Goal: Information Seeking & Learning: Check status

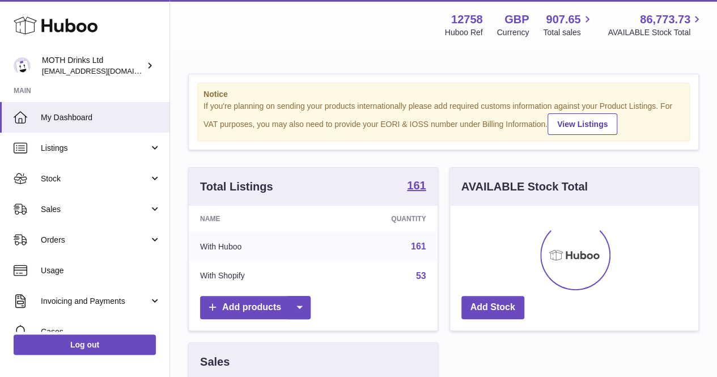
scroll to position [177, 248]
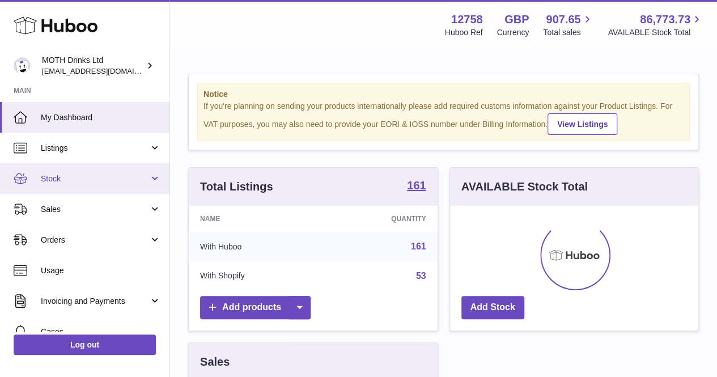
click at [92, 174] on span "Stock" at bounding box center [95, 178] width 108 height 11
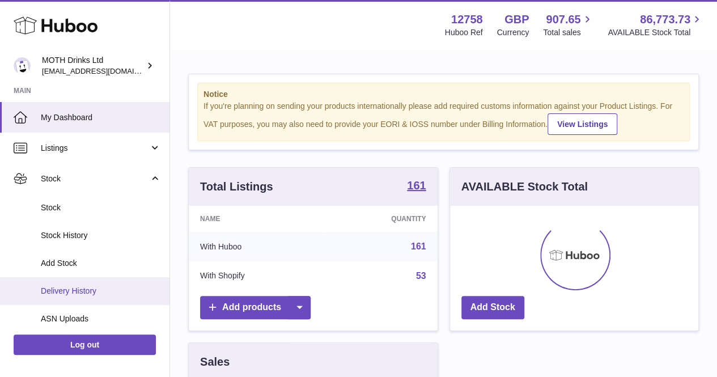
click at [75, 288] on span "Delivery History" at bounding box center [101, 291] width 120 height 11
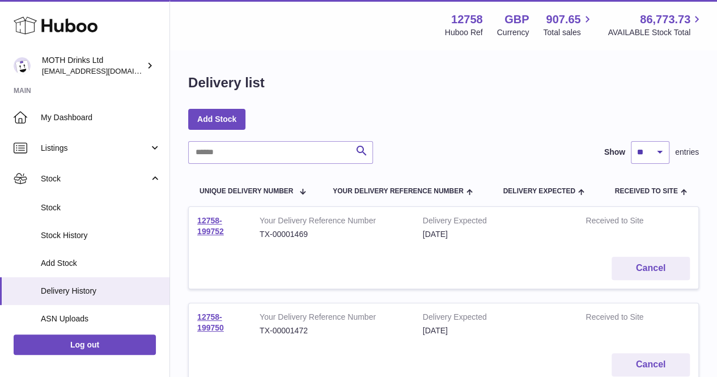
scroll to position [23, 0]
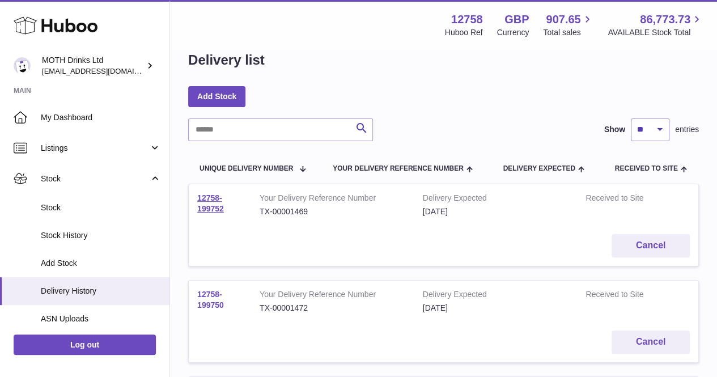
click at [214, 290] on link "12758-199750" at bounding box center [210, 300] width 27 height 20
click at [218, 208] on link "12758-199752" at bounding box center [210, 203] width 27 height 20
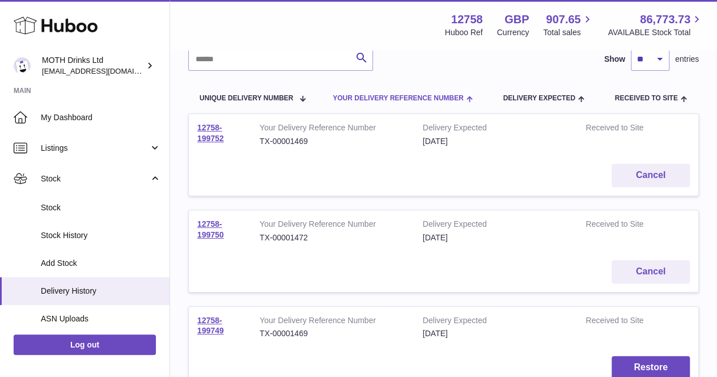
scroll to position [102, 0]
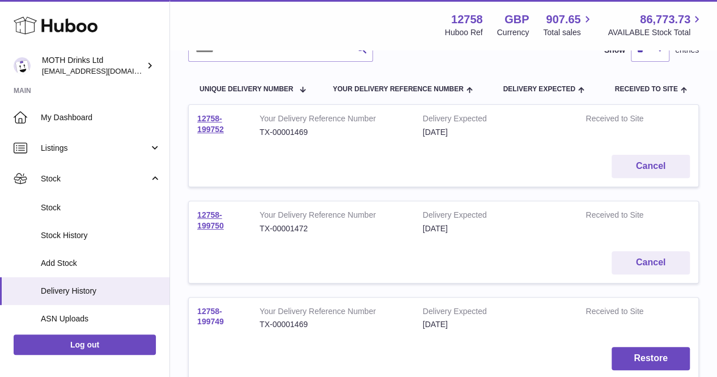
click at [212, 311] on link "12758-199749" at bounding box center [210, 317] width 27 height 20
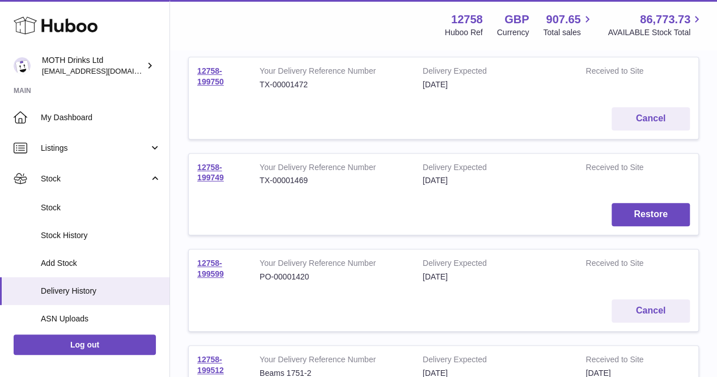
scroll to position [247, 0]
click at [207, 267] on link "12758-199599" at bounding box center [210, 268] width 27 height 20
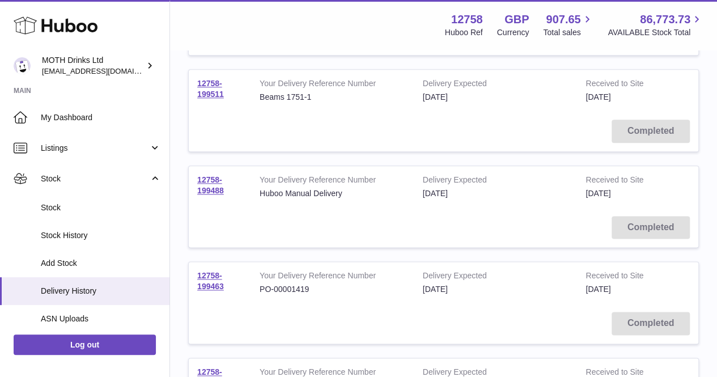
scroll to position [617, 0]
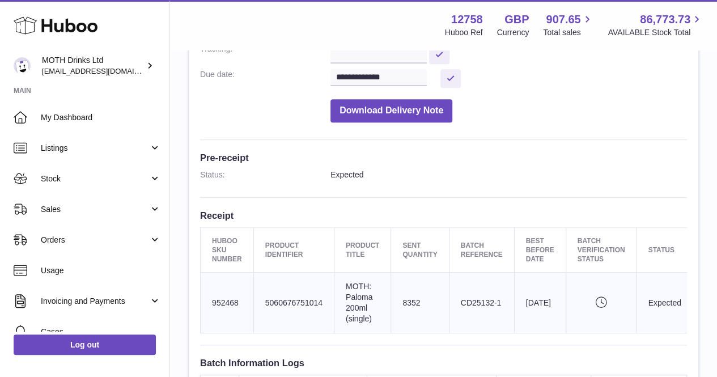
scroll to position [0, 62]
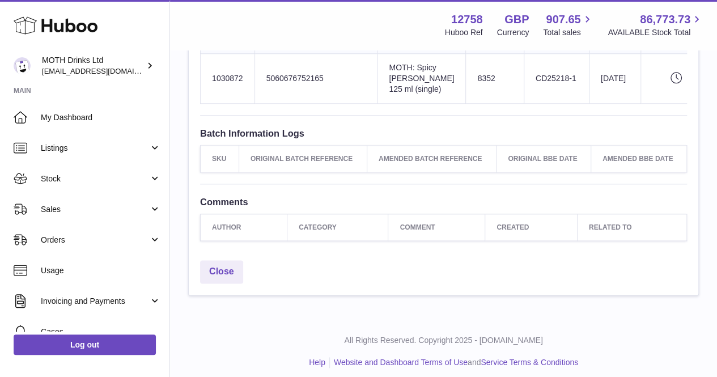
scroll to position [657, 0]
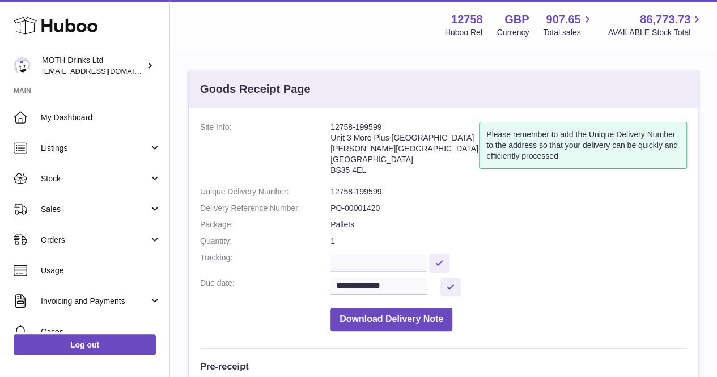
scroll to position [2, 0]
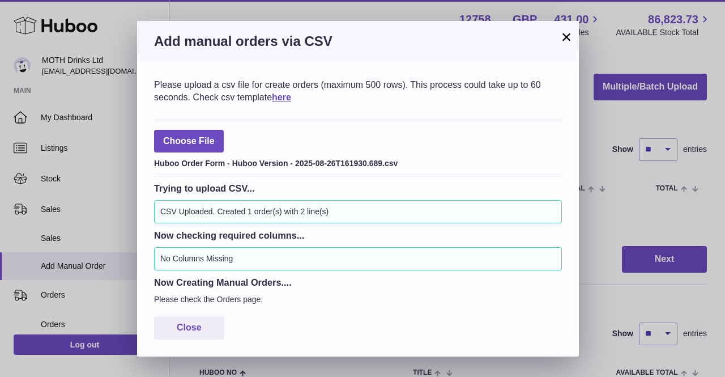
click at [567, 35] on button "×" at bounding box center [567, 37] width 14 height 14
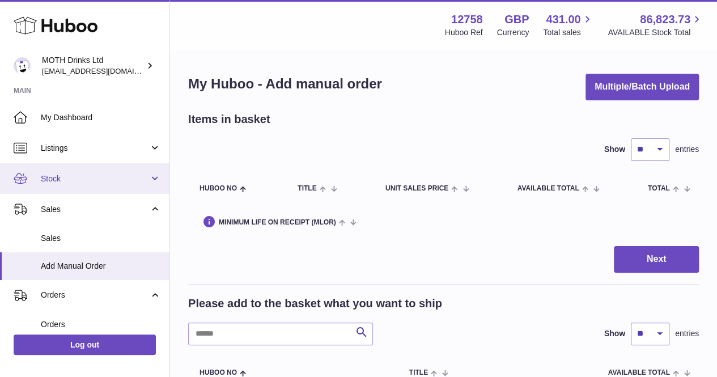
click at [68, 164] on link "Stock" at bounding box center [84, 178] width 169 height 31
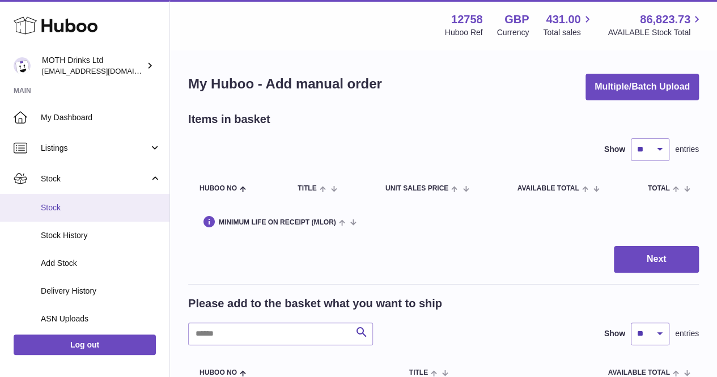
click at [59, 211] on span "Stock" at bounding box center [101, 207] width 120 height 11
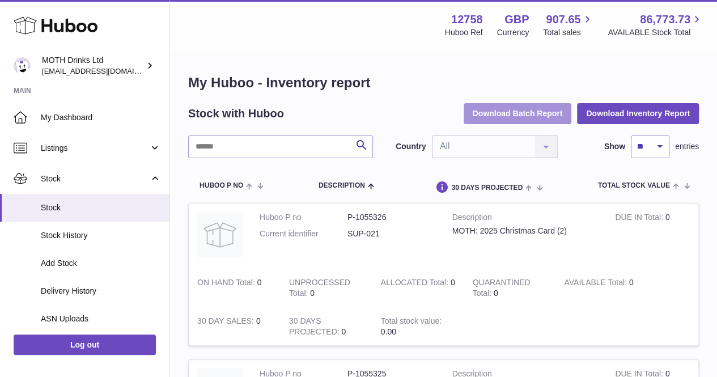
click at [537, 112] on button "Download Batch Report" at bounding box center [518, 113] width 108 height 20
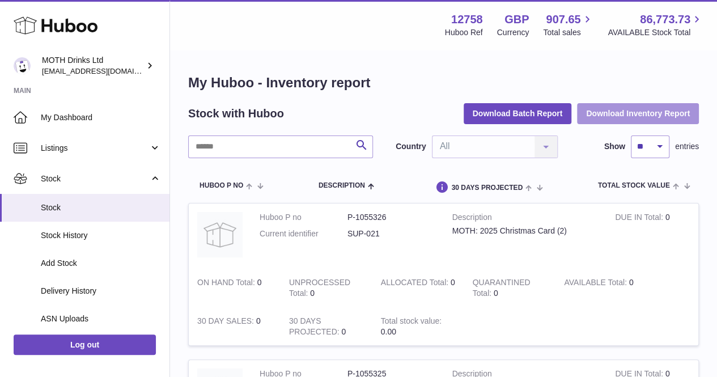
click at [609, 112] on button "Download Inventory Report" at bounding box center [638, 113] width 122 height 20
click at [439, 41] on div "Menu Huboo 12758 Huboo Ref GBP Currency 907.65 Total sales 86,773.73 AVAILABLE …" at bounding box center [443, 25] width 547 height 50
